Goal: Task Accomplishment & Management: Use online tool/utility

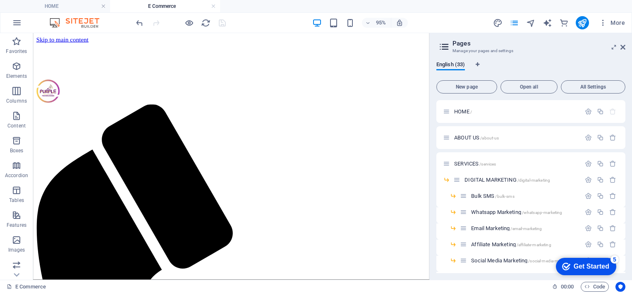
scroll to position [419, 0]
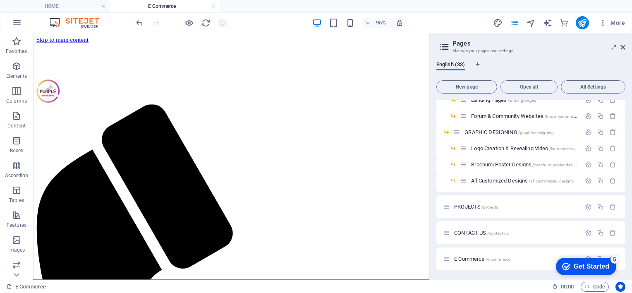
drag, startPoint x: 625, startPoint y: 238, endPoint x: 625, endPoint y: 252, distance: 13.7
click at [625, 252] on div "HOME / ABOUT US /about-us SERVICES /services DIGITAL MARKETING /digital-marketi…" at bounding box center [531, 186] width 189 height 173
drag, startPoint x: 625, startPoint y: 252, endPoint x: 626, endPoint y: 235, distance: 17.0
click at [626, 235] on div "English (33) New page Open all All Settings HOME / ABOUT US /about-us SERVICES …" at bounding box center [531, 167] width 202 height 225
click at [529, 262] on div "E Commerce /e-commerce" at bounding box center [512, 259] width 138 height 10
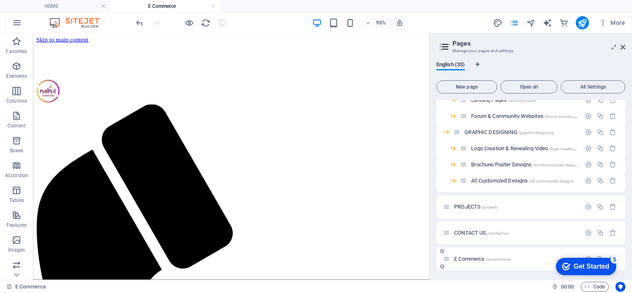
click at [446, 259] on icon at bounding box center [446, 258] width 7 height 7
drag, startPoint x: 577, startPoint y: 260, endPoint x: 513, endPoint y: 262, distance: 63.4
click html "checkmark Get Started 5 First Steps in the Editor Let's guide you through the t…"
click at [532, 264] on div "E Commerce /e-commerce" at bounding box center [531, 259] width 189 height 23
click at [465, 252] on div "E Commerce /e-commerce" at bounding box center [531, 259] width 189 height 23
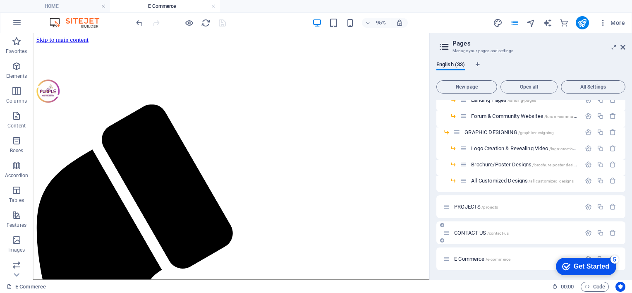
click at [475, 237] on div "CONTACT US /contact-us" at bounding box center [512, 233] width 138 height 10
click at [585, 235] on icon "button" at bounding box center [588, 232] width 7 height 7
click div "checkmark Get Started 5 First Steps in the Editor Let's guide you through the t…"
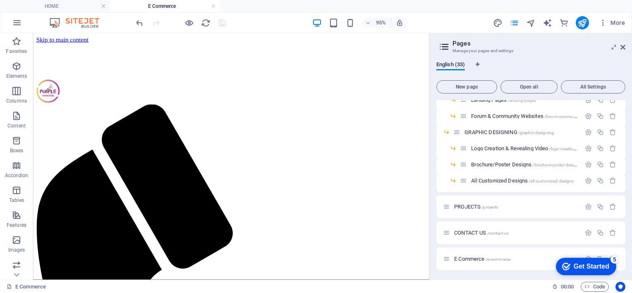
click div "checkmark Get Started 5 First Steps in the Editor Let's guide you through the t…"
click at [443, 268] on icon at bounding box center [442, 266] width 4 height 5
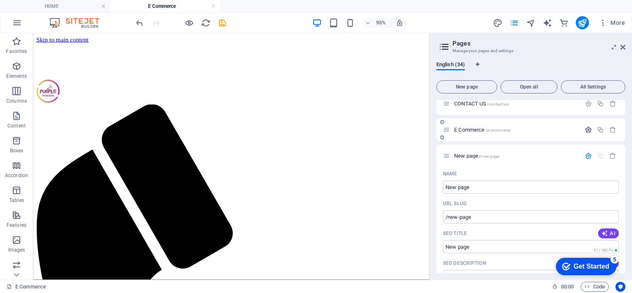
click at [587, 130] on icon "button" at bounding box center [588, 129] width 7 height 7
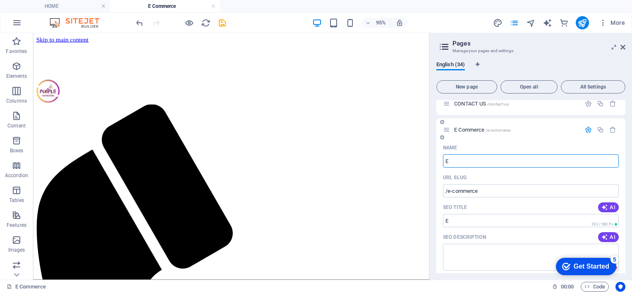
type input "E"
type input "/e"
type input "E"
type input "/"
type input "Af"
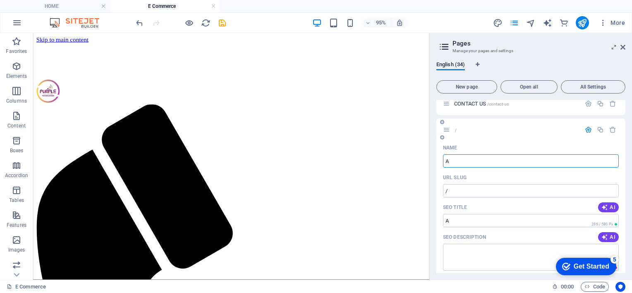
type input "/a"
type input "A"
type input "Affi"
type input "/affi"
type input "Affi"
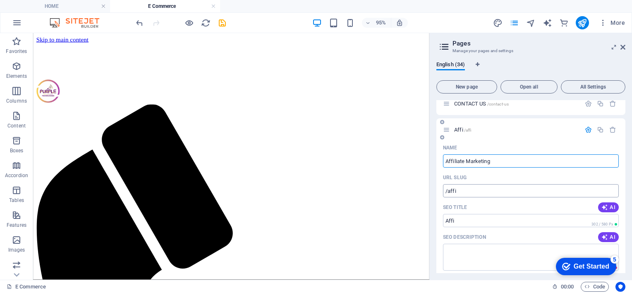
type input "Affiliate Marketing"
type input "/affiliate-marketing-34"
type input "Affiliate Marketing"
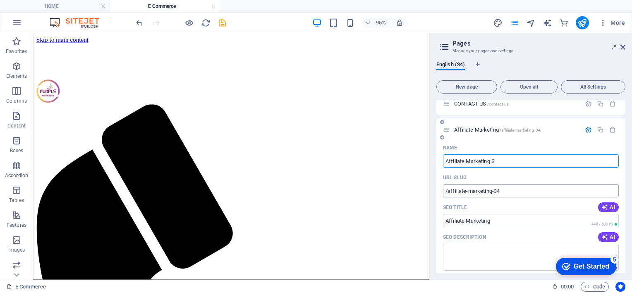
type input "Affiliate Marketing Sh"
type input "Affiliate Marketing S"
type input "Affiliate Marketing Sho"
type input "Affiliate Marketing Shopyyy"
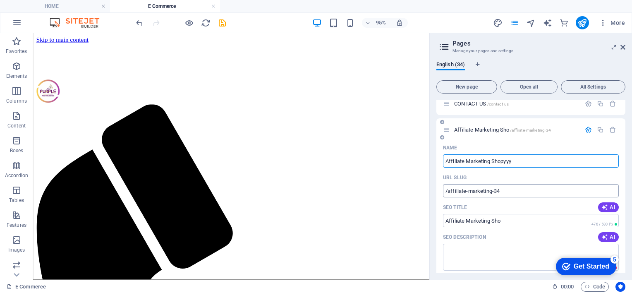
type input "Affiliate Marketing Shop"
type input "Affiliate Marketing Shopyyy"
type input "Affiliate Marketing Shopy"
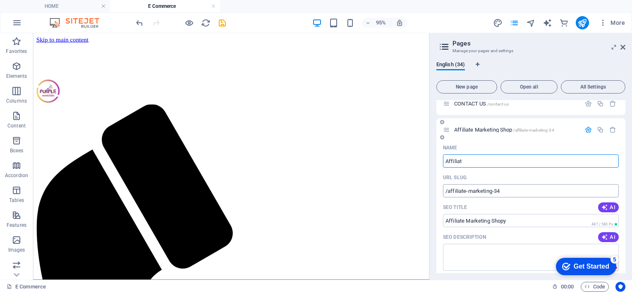
type input "Affilia"
type input "Affiliate Marketing Shop"
type input "A"
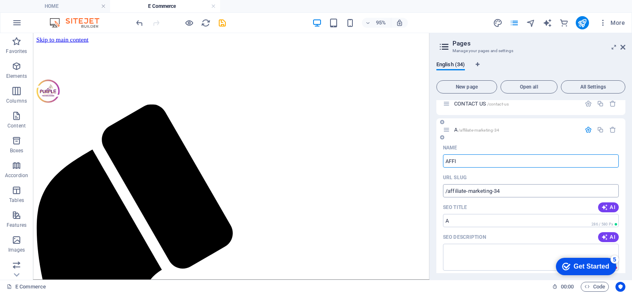
type input "AFFI"
type input "AFFIL"
type input "AFFILIAT"
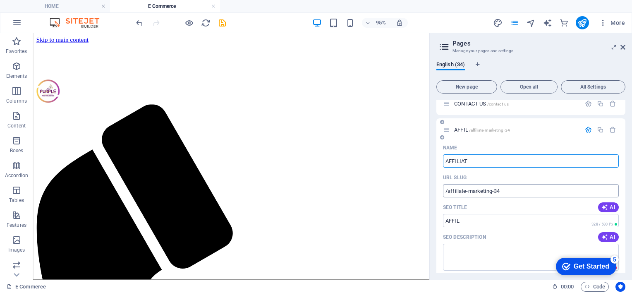
type input "AFFILIA"
type input "AFFILIATE MAR"
type input "AFFILIATE MA"
type input "AFFILIATE MARKEYTI"
type input "AFFILIATE MARKE"
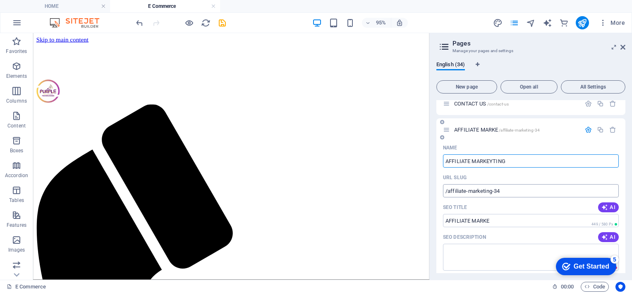
type input "AFFILIATE MARKEYTING"
click at [493, 159] on input "AFFILIATE MARKEYTING" at bounding box center [531, 160] width 176 height 13
type input "AFFILIATE MARKETING"
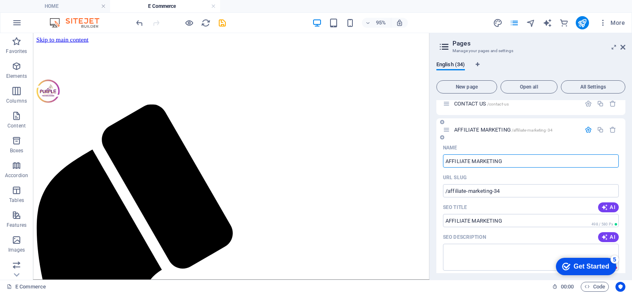
click at [518, 155] on input "AFFILIATE MARKETING" at bounding box center [531, 160] width 176 height 13
click at [516, 160] on input "AFFILIATE MARKETING" at bounding box center [531, 160] width 176 height 13
type input "AFFILIATE MARKETING"
type input "AFFILIATE MARKETING SHOP"
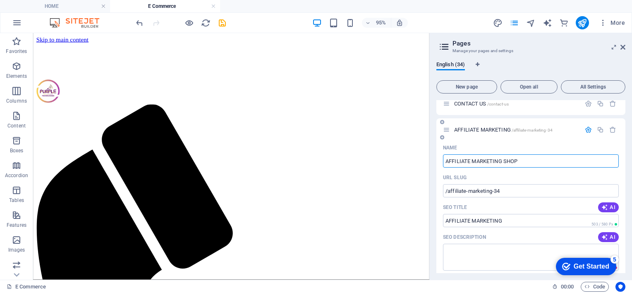
type input "AFFILIATE MARKETING SH"
type input "AFFILIATE MARKETING SHOPYY"
type input "AFFILIATE MARKETING SHOPY"
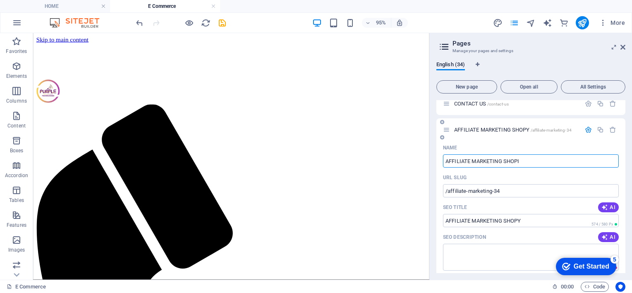
type input "AFFILIATE MARKETING SHOPIE"
type input "AFFILIATE MARKETING SHOP"
type input "AFFILIATE MARKETING SHOPIEE"
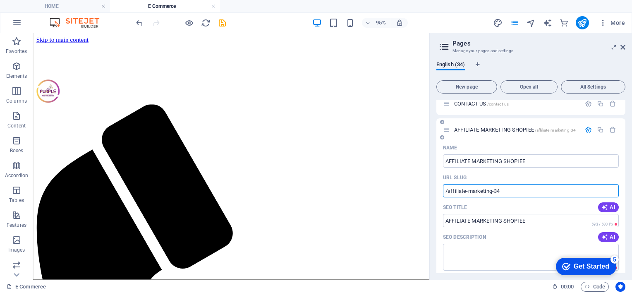
click at [521, 188] on input "/affiliate-marketing-34" at bounding box center [531, 190] width 176 height 13
click at [497, 191] on input "/affiliate-marketing-34" at bounding box center [531, 190] width 176 height 13
type input "/affiliate-marketing-shopiee-34"
click at [549, 180] on div "URL SLUG" at bounding box center [531, 177] width 176 height 13
drag, startPoint x: 626, startPoint y: 183, endPoint x: 623, endPoint y: 214, distance: 30.3
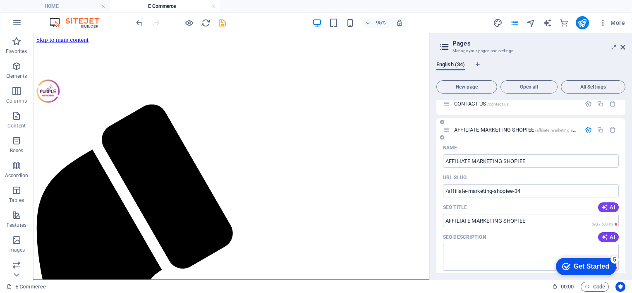
click at [623, 214] on div "English (34) New page Open all All Settings HOME / ABOUT US /about-us SERVICES …" at bounding box center [531, 167] width 202 height 225
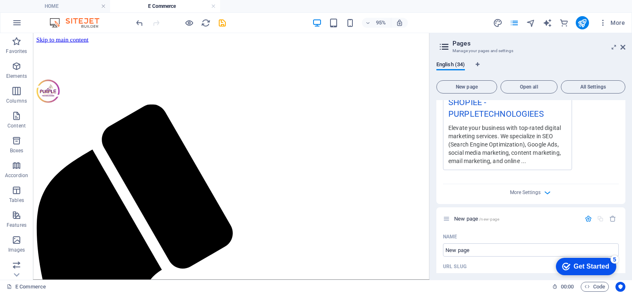
scroll to position [872, 0]
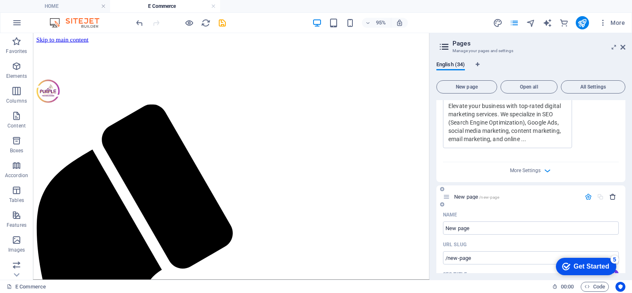
click at [613, 196] on icon "button" at bounding box center [613, 196] width 7 height 7
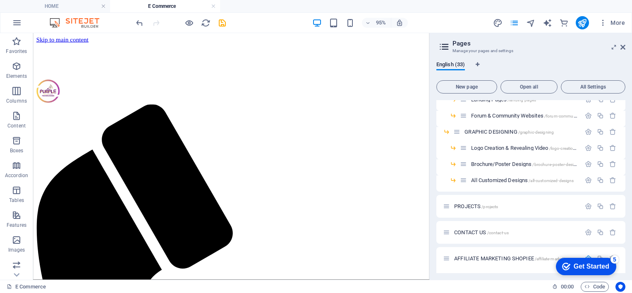
scroll to position [469, 0]
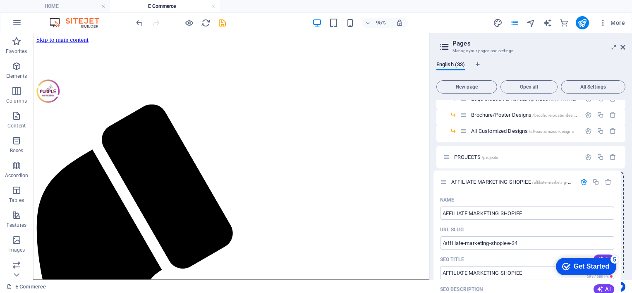
drag, startPoint x: 445, startPoint y: 208, endPoint x: 442, endPoint y: 178, distance: 30.8
click at [442, 178] on div "HOME / ABOUT US /about-us SERVICES /services DIGITAL MARKETING /digital-marketi…" at bounding box center [531, 109] width 189 height 954
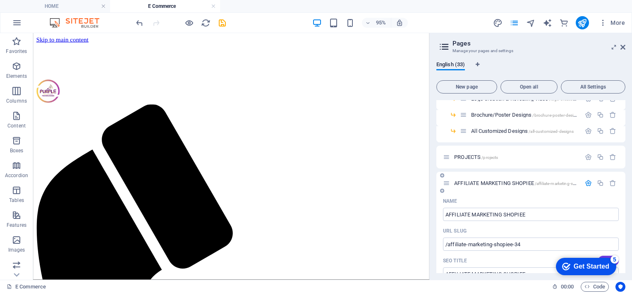
click at [586, 180] on icon "button" at bounding box center [588, 183] width 7 height 7
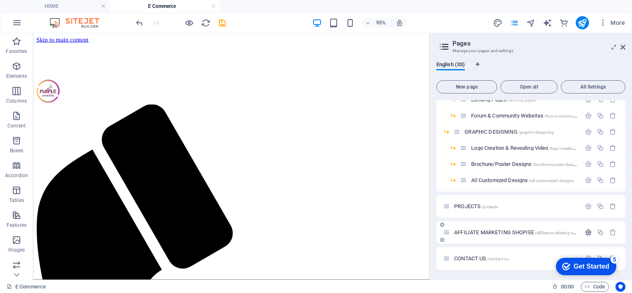
scroll to position [419, 0]
click at [524, 263] on div "CONTACT US /contact-us" at bounding box center [512, 259] width 138 height 10
click at [223, 24] on icon "save" at bounding box center [223, 23] width 10 height 10
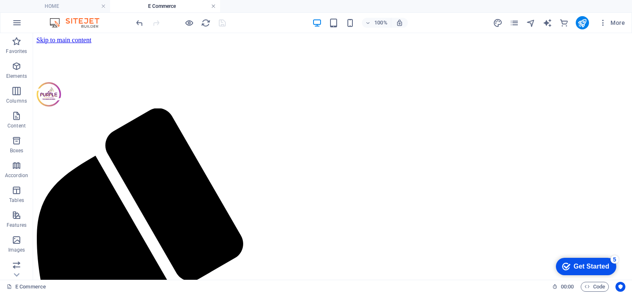
click at [214, 3] on link at bounding box center [213, 6] width 5 height 8
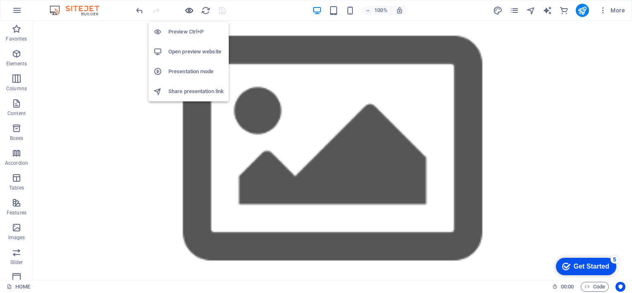
click at [190, 8] on icon "button" at bounding box center [190, 11] width 10 height 10
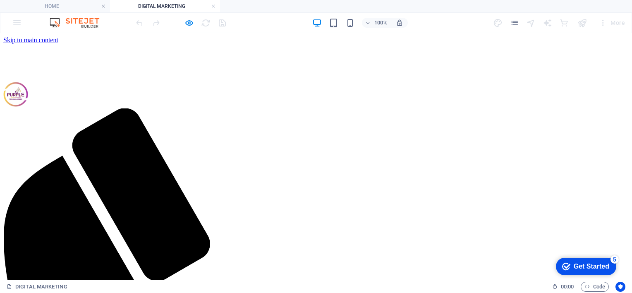
scroll to position [0, 0]
click at [189, 19] on icon "button" at bounding box center [190, 23] width 10 height 10
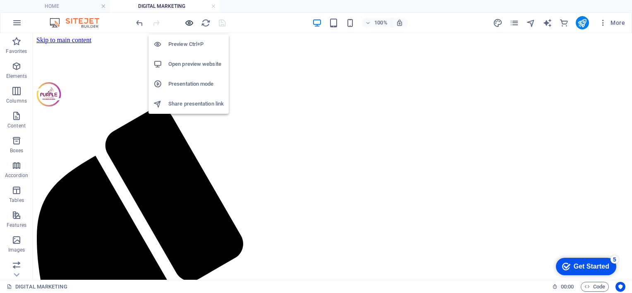
click at [188, 26] on icon "button" at bounding box center [190, 23] width 10 height 10
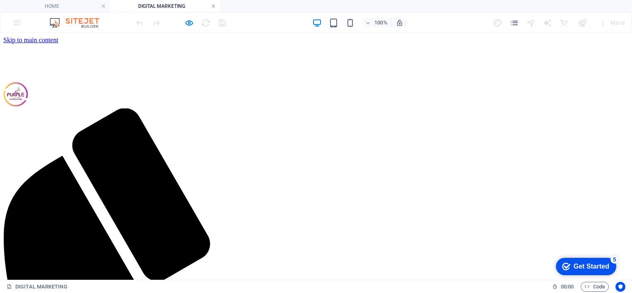
click at [216, 6] on link at bounding box center [213, 6] width 5 height 8
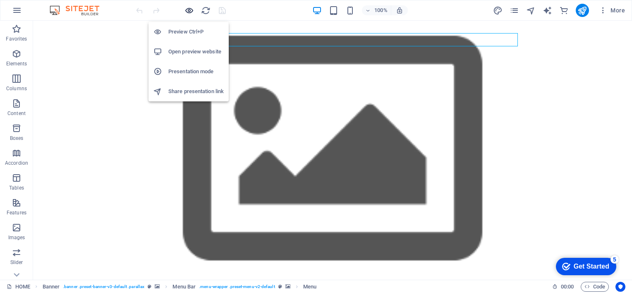
click at [191, 7] on icon "button" at bounding box center [190, 11] width 10 height 10
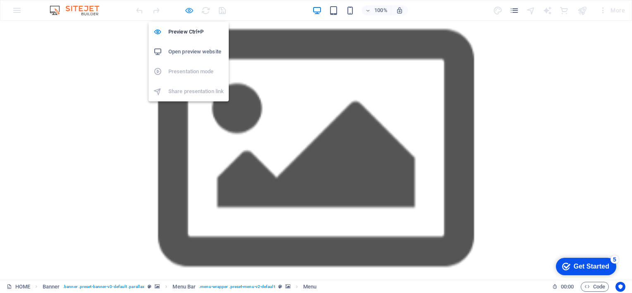
click at [186, 7] on icon "button" at bounding box center [190, 11] width 10 height 10
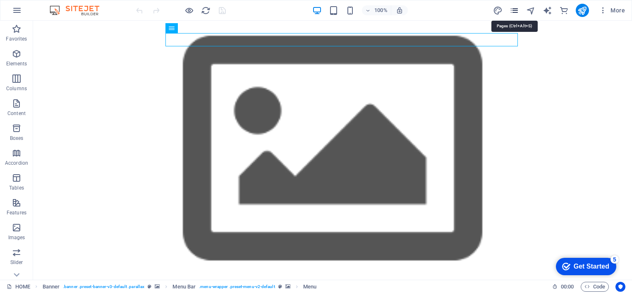
click at [512, 10] on icon "pages" at bounding box center [515, 11] width 10 height 10
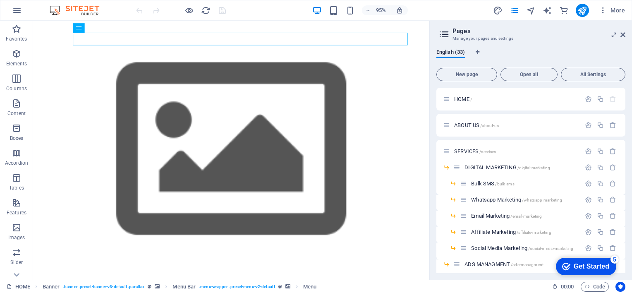
drag, startPoint x: 625, startPoint y: 123, endPoint x: 627, endPoint y: 161, distance: 38.5
click at [627, 161] on div "English (33) New page Open all All Settings HOME / ABOUT US /about-us SERVICES …" at bounding box center [531, 161] width 202 height 238
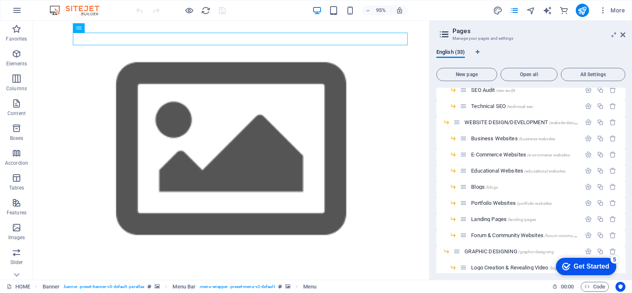
scroll to position [290, 0]
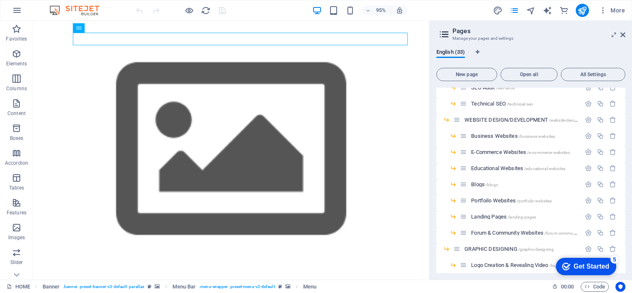
drag, startPoint x: 625, startPoint y: 233, endPoint x: 625, endPoint y: 246, distance: 12.8
click at [625, 246] on div "HOME / ABOUT US /about-us SERVICES /services DIGITAL MARKETING /digital-marketi…" at bounding box center [531, 180] width 189 height 185
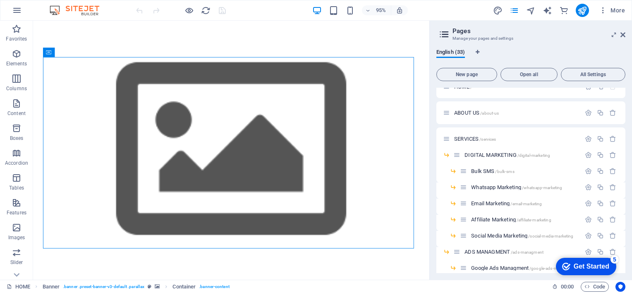
scroll to position [0, 0]
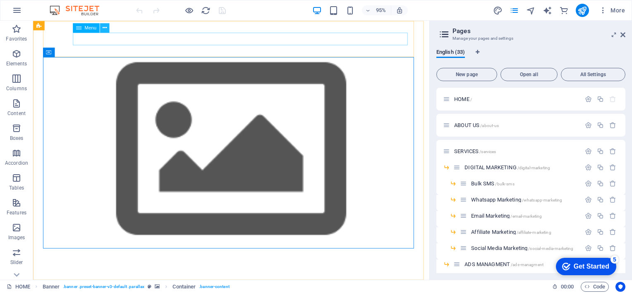
click at [103, 30] on icon at bounding box center [105, 28] width 4 height 8
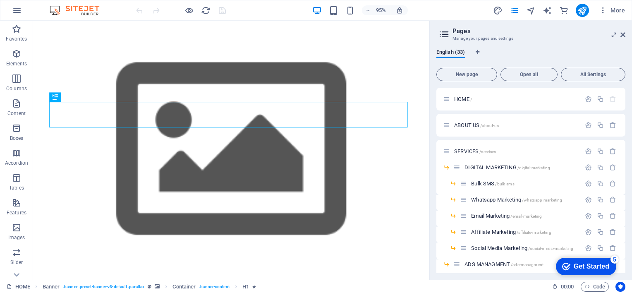
click at [466, 35] on h3 "Manage your pages and settings" at bounding box center [531, 38] width 156 height 7
click at [571, 268] on div "checkmark Get Started 5" at bounding box center [586, 266] width 47 height 8
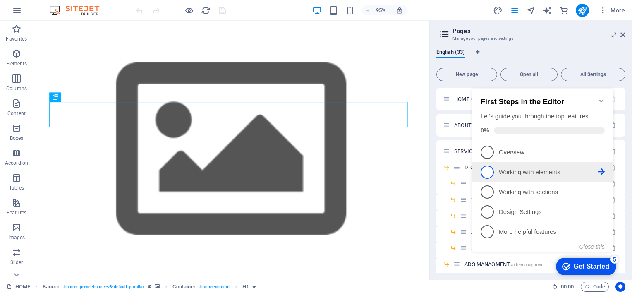
click at [511, 175] on link "2 Working with elements - incomplete" at bounding box center [543, 172] width 124 height 13
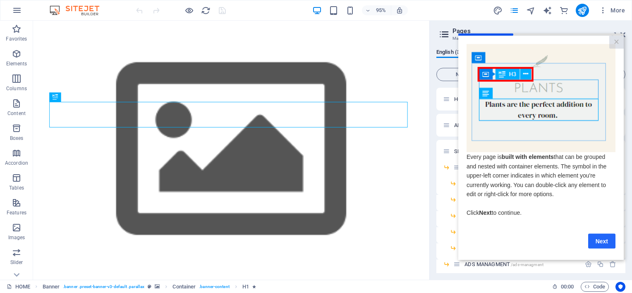
click at [597, 243] on link "Next" at bounding box center [602, 240] width 27 height 15
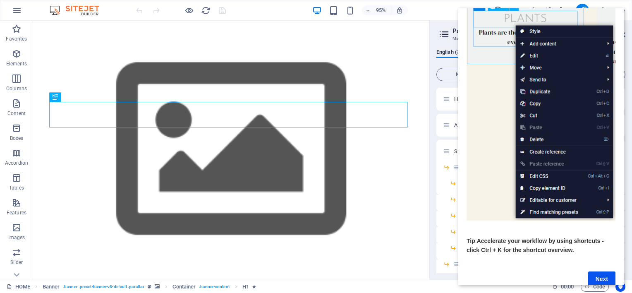
scroll to position [82, 6]
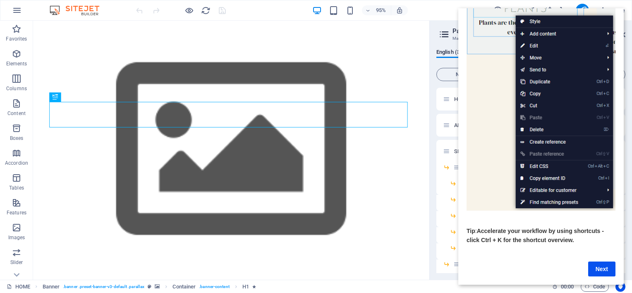
drag, startPoint x: 620, startPoint y: 195, endPoint x: 1065, endPoint y: 297, distance: 456.5
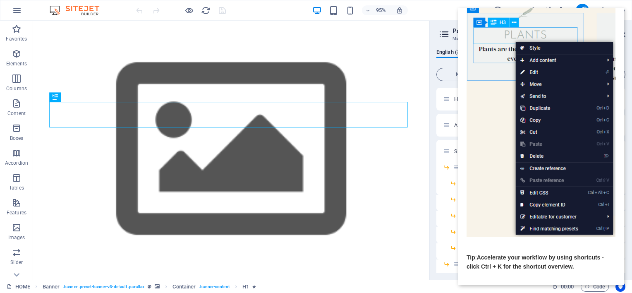
scroll to position [46, 6]
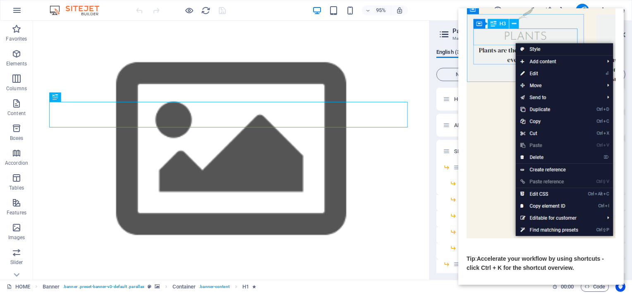
drag, startPoint x: 617, startPoint y: 229, endPoint x: 617, endPoint y: 224, distance: 5.4
click at [617, 224] on cue "Right-click on any element to open a context menu that allows you to add and mo…" at bounding box center [542, 139] width 166 height 348
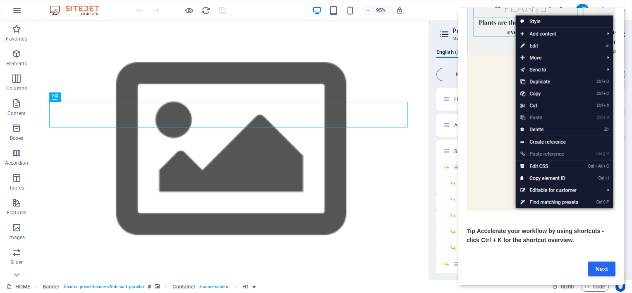
click at [595, 263] on link "Next" at bounding box center [602, 269] width 27 height 15
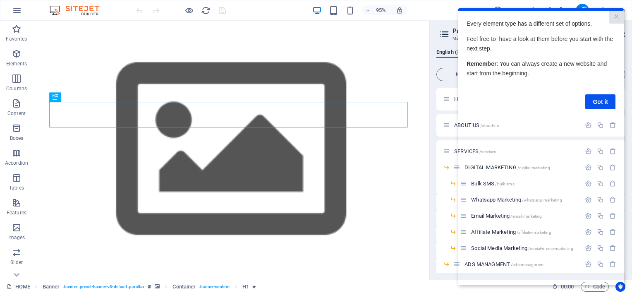
scroll to position [0, 0]
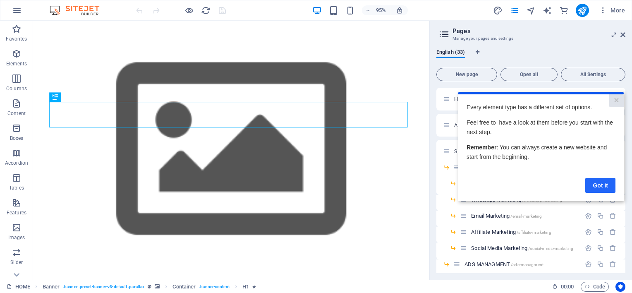
click at [598, 179] on link "Got it" at bounding box center [601, 185] width 30 height 15
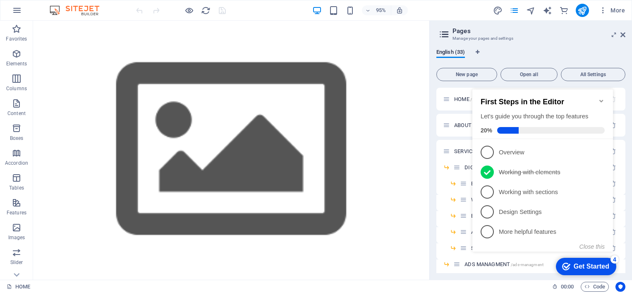
drag, startPoint x: 447, startPoint y: 83, endPoint x: 463, endPoint y: 38, distance: 47.8
click at [601, 100] on icon "Minimize checklist" at bounding box center [602, 101] width 4 height 2
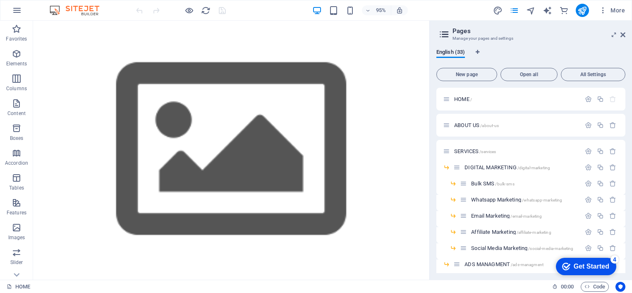
drag, startPoint x: 1175, startPoint y: 394, endPoint x: 614, endPoint y: 260, distance: 576.9
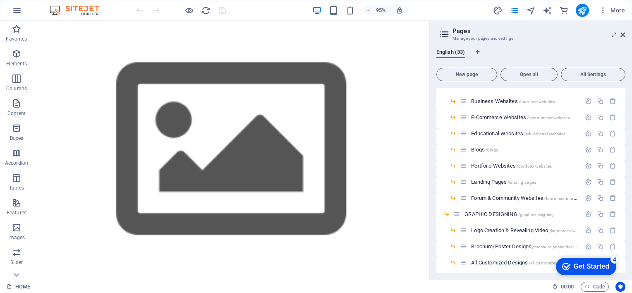
scroll to position [407, 0]
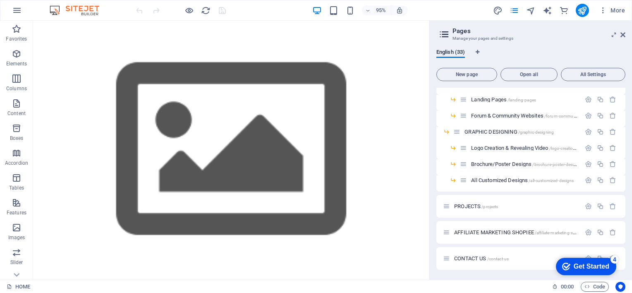
drag, startPoint x: 624, startPoint y: 221, endPoint x: 70, endPoint y: 24, distance: 588.9
click at [501, 258] on span "/contact-us" at bounding box center [499, 259] width 22 height 5
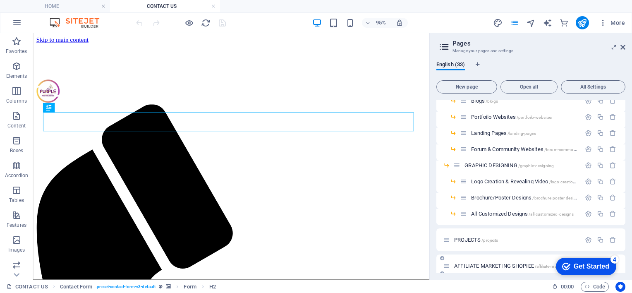
scroll to position [0, 0]
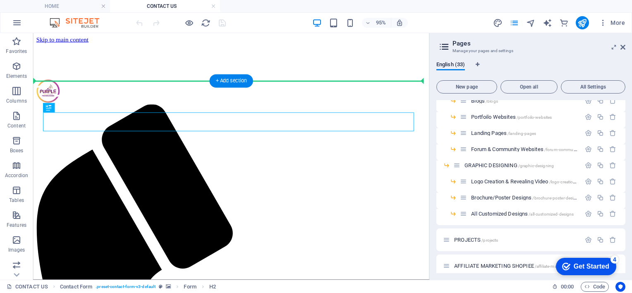
drag, startPoint x: 253, startPoint y: 121, endPoint x: 252, endPoint y: 81, distance: 40.2
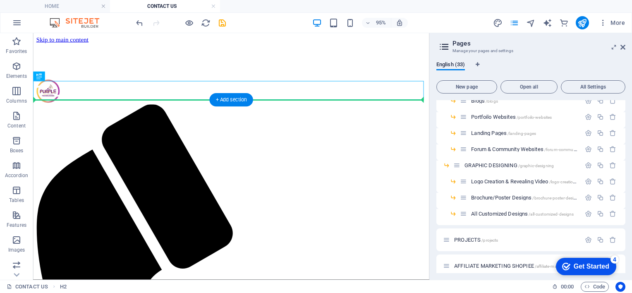
drag, startPoint x: 256, startPoint y: 95, endPoint x: 261, endPoint y: 111, distance: 16.5
drag, startPoint x: 262, startPoint y: 92, endPoint x: 260, endPoint y: 130, distance: 38.2
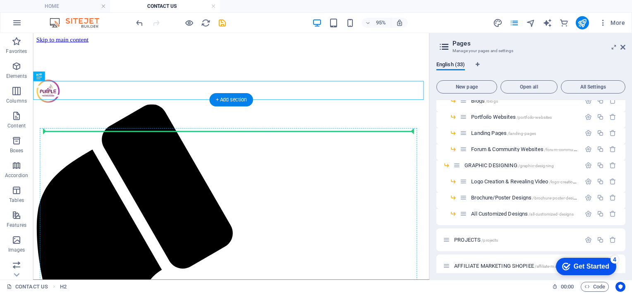
drag, startPoint x: 267, startPoint y: 90, endPoint x: 260, endPoint y: 138, distance: 48.9
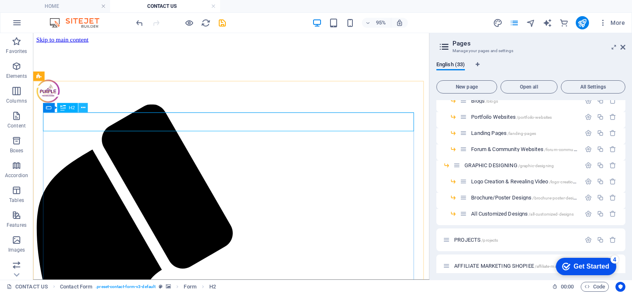
click at [83, 110] on icon at bounding box center [83, 108] width 4 height 8
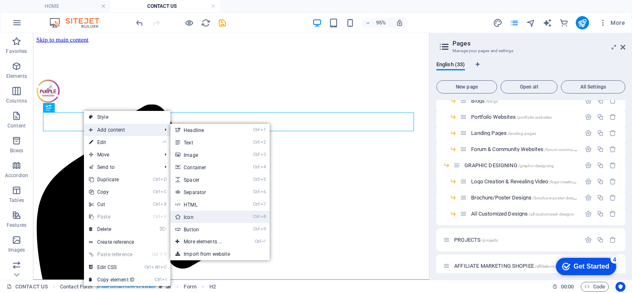
click at [195, 215] on link "Ctrl 8 Icon" at bounding box center [205, 217] width 68 height 12
select select "xMidYMid"
select select "px"
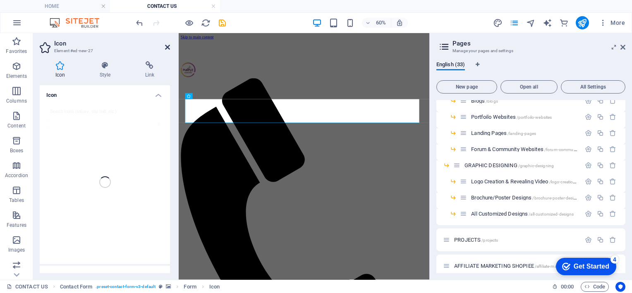
click at [168, 46] on icon at bounding box center [167, 47] width 5 height 7
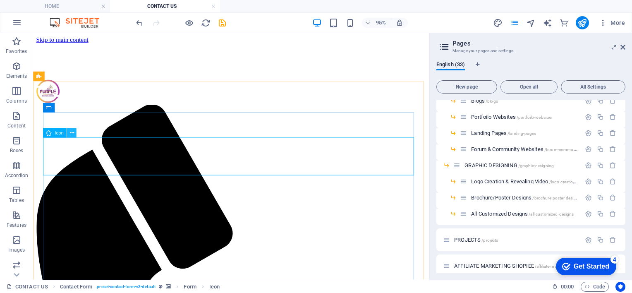
click at [73, 135] on icon at bounding box center [72, 133] width 4 height 8
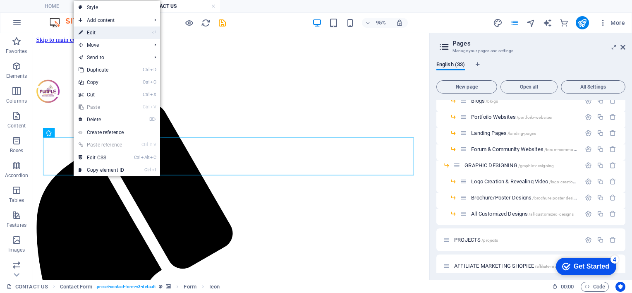
click at [132, 31] on li "⏎ Edit" at bounding box center [117, 32] width 87 height 12
click at [80, 29] on icon at bounding box center [81, 32] width 4 height 12
select select "xMidYMid"
select select "px"
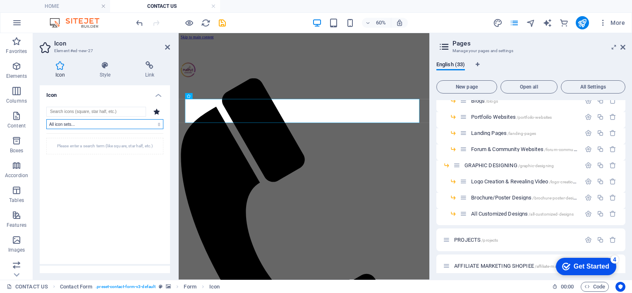
click at [110, 126] on select "All icon sets... IcoFont Ionicons FontAwesome Brands FontAwesome Duotone FontAw…" at bounding box center [104, 124] width 117 height 10
click at [110, 70] on h4 "Style" at bounding box center [107, 69] width 46 height 17
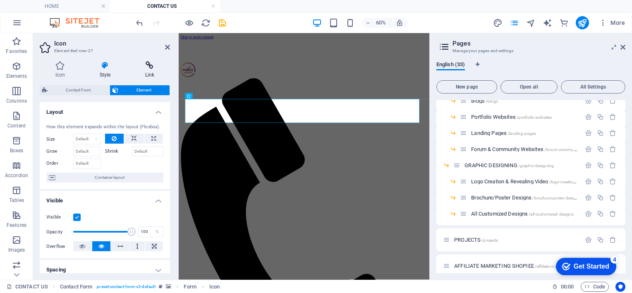
click at [146, 73] on h4 "Link" at bounding box center [150, 69] width 41 height 17
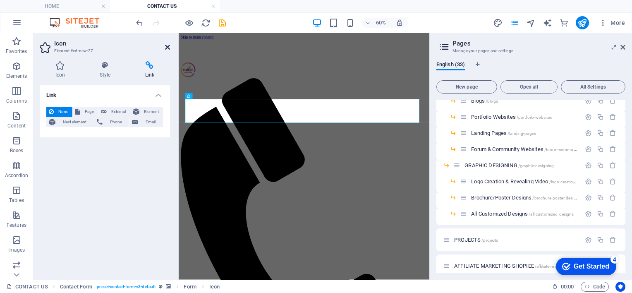
click at [165, 46] on icon at bounding box center [167, 47] width 5 height 7
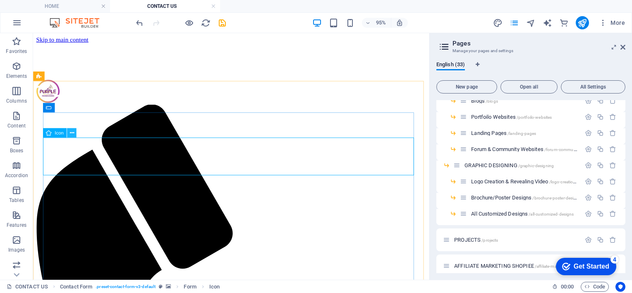
click at [71, 135] on icon at bounding box center [72, 133] width 4 height 8
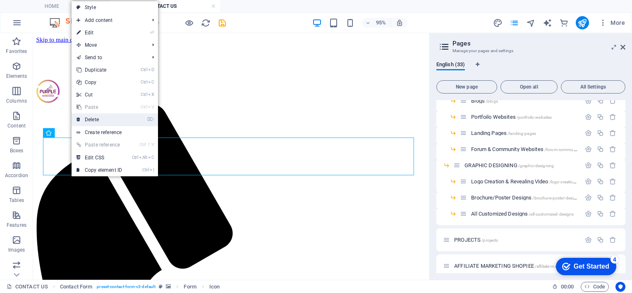
click at [98, 114] on link "⌦ Delete" at bounding box center [99, 119] width 55 height 12
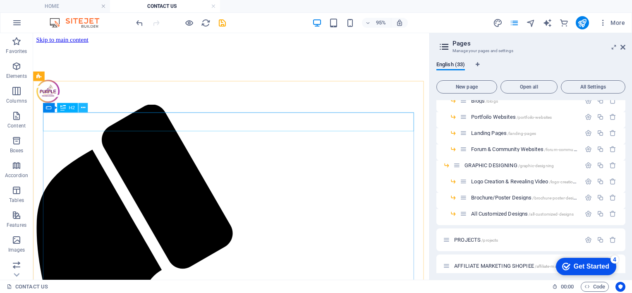
click at [84, 110] on icon at bounding box center [83, 108] width 4 height 8
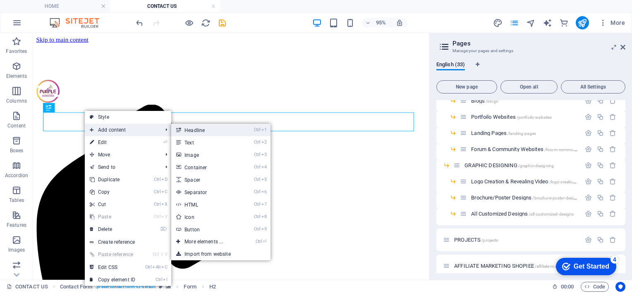
click at [188, 130] on link "Ctrl 1 Headline" at bounding box center [205, 130] width 68 height 12
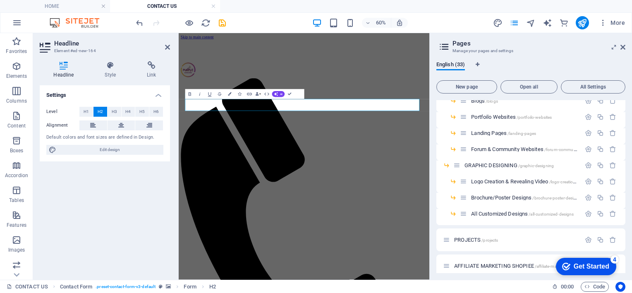
click at [154, 171] on div "Settings Level H1 H2 H3 H4 H5 H6 Alignment Default colors and font sizes are de…" at bounding box center [105, 179] width 130 height 188
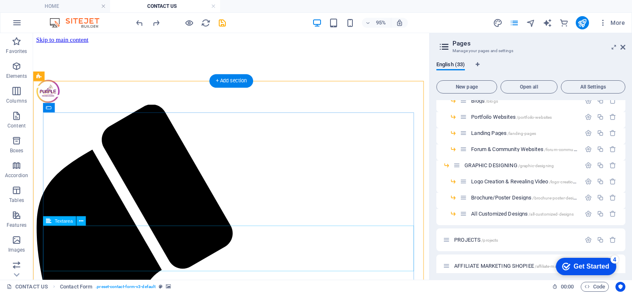
drag, startPoint x: 161, startPoint y: 110, endPoint x: 164, endPoint y: 274, distance: 163.5
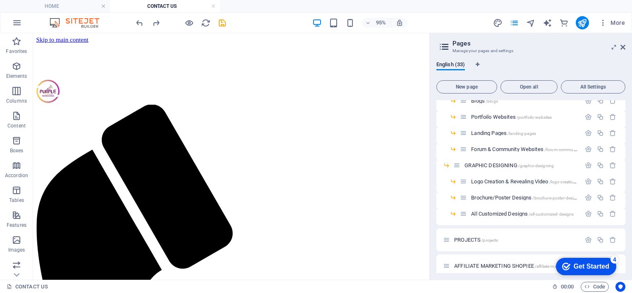
drag, startPoint x: 448, startPoint y: 117, endPoint x: 487, endPoint y: 125, distance: 39.7
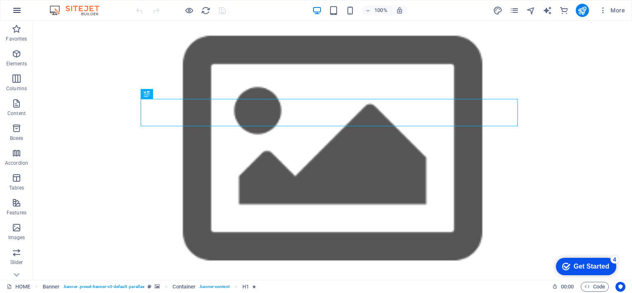
click at [17, 9] on icon "button" at bounding box center [17, 10] width 10 height 10
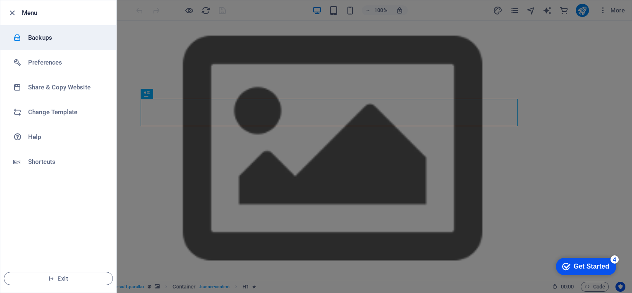
click at [34, 32] on li "Backups" at bounding box center [58, 37] width 116 height 25
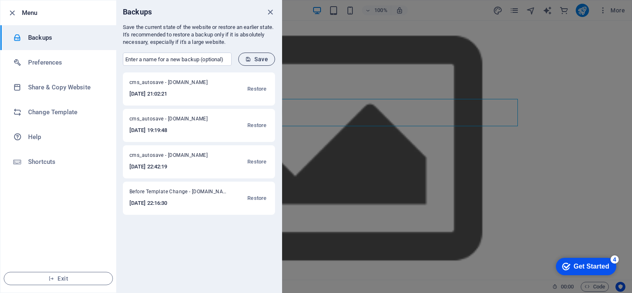
click at [244, 58] on button "Save" at bounding box center [256, 59] width 37 height 13
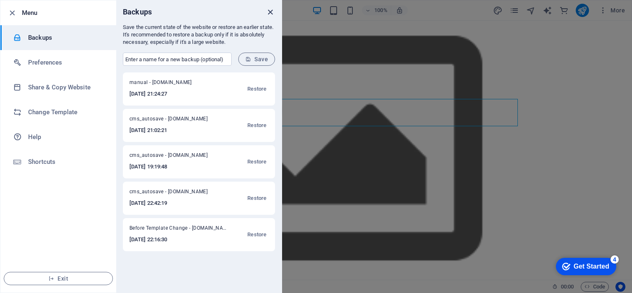
click at [268, 10] on icon "close" at bounding box center [271, 12] width 10 height 10
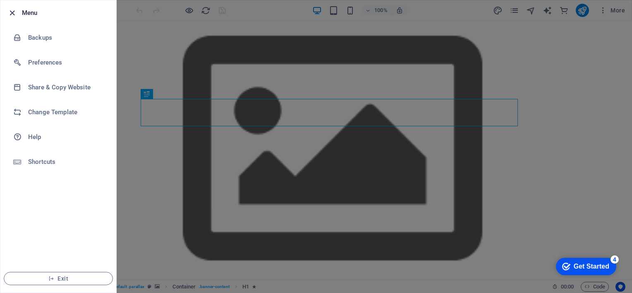
click at [10, 11] on icon "button" at bounding box center [12, 13] width 10 height 10
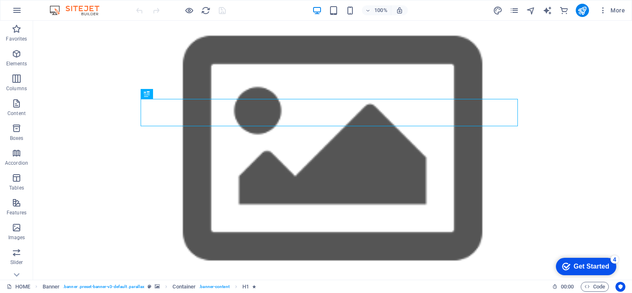
scroll to position [7, 0]
